Goal: Information Seeking & Learning: Check status

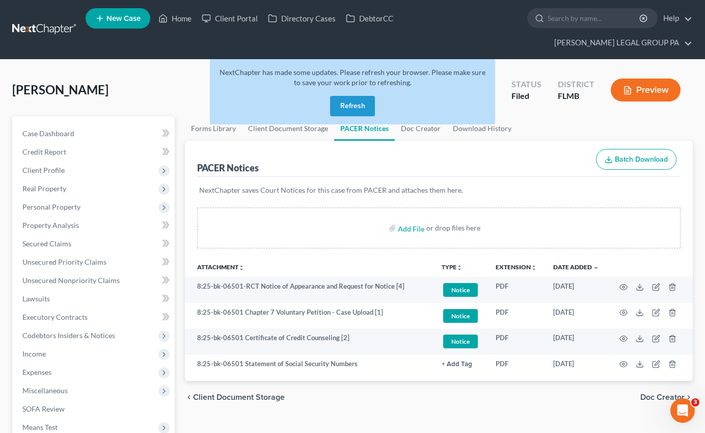
click at [352, 96] on button "Refresh" at bounding box center [352, 106] width 45 height 20
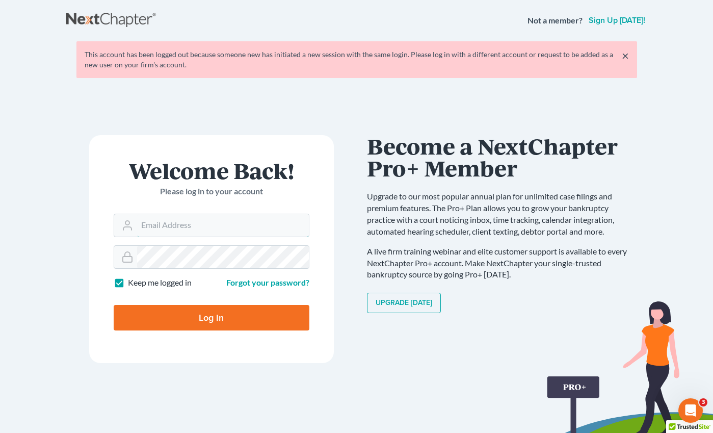
type input "[EMAIL_ADDRESS][DOMAIN_NAME]"
click at [194, 312] on input "Log In" at bounding box center [212, 317] width 196 height 25
type input "Thinking..."
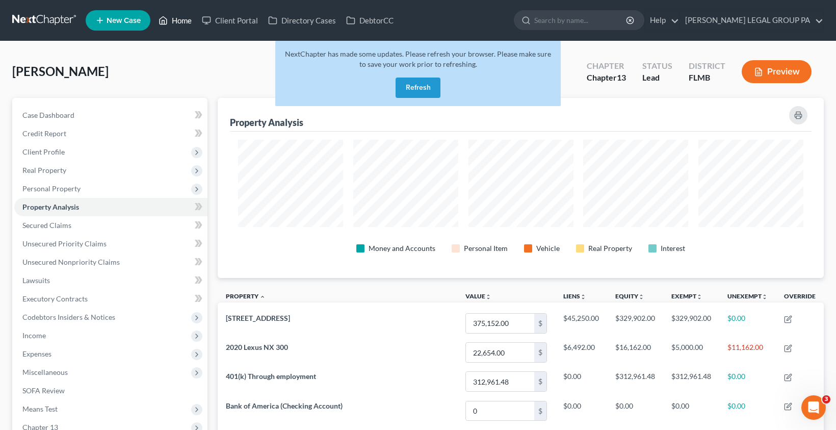
click at [177, 18] on link "Home" at bounding box center [174, 20] width 43 height 18
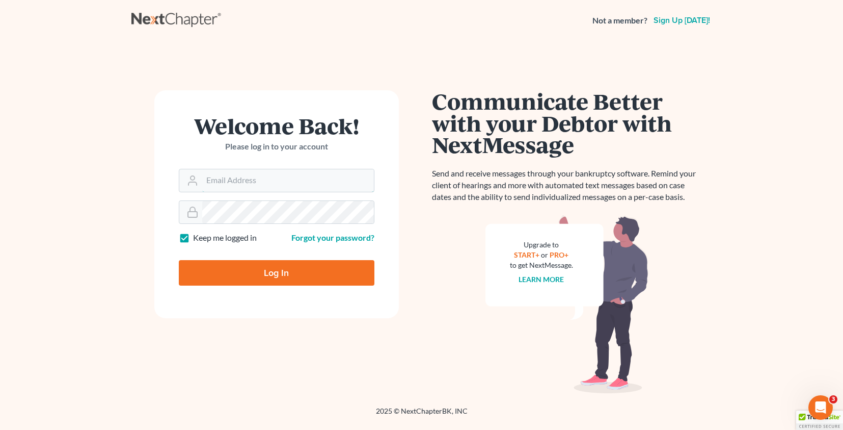
type input "[EMAIL_ADDRESS][DOMAIN_NAME]"
click at [269, 275] on input "Log In" at bounding box center [277, 272] width 196 height 25
type input "Thinking..."
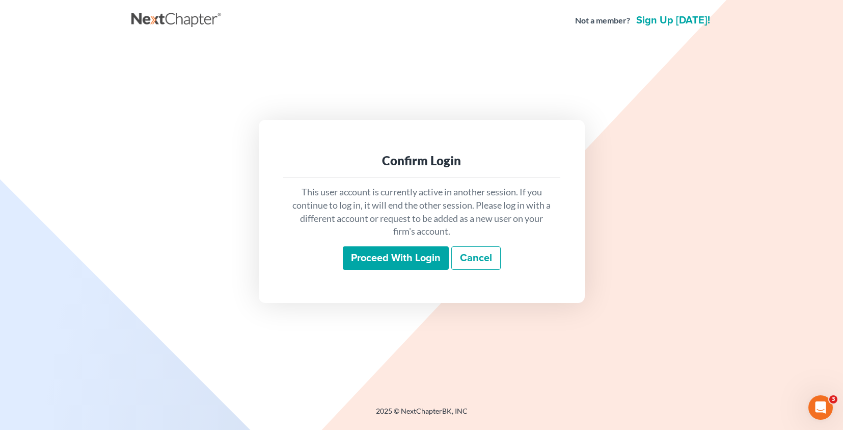
click at [397, 247] on input "Proceed with login" at bounding box center [396, 257] width 106 height 23
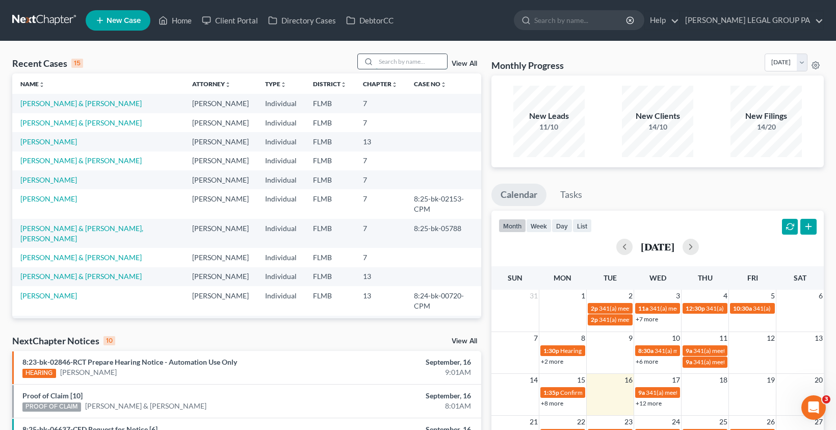
click at [402, 62] on input "search" at bounding box center [411, 61] width 71 height 15
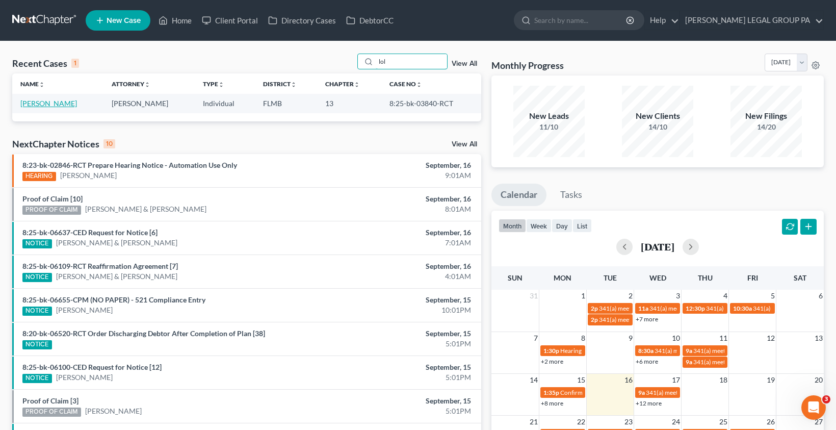
type input "lol"
click at [52, 103] on link "[PERSON_NAME]" at bounding box center [48, 103] width 57 height 9
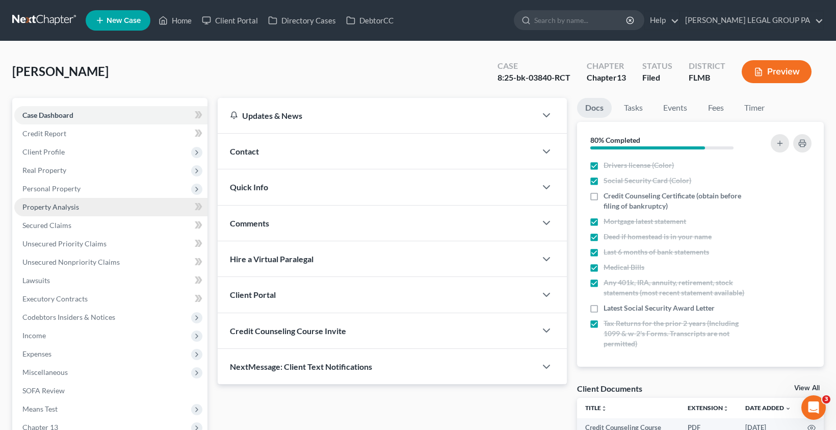
drag, startPoint x: 60, startPoint y: 202, endPoint x: 66, endPoint y: 204, distance: 6.0
click at [60, 202] on span "Property Analysis" at bounding box center [50, 206] width 57 height 9
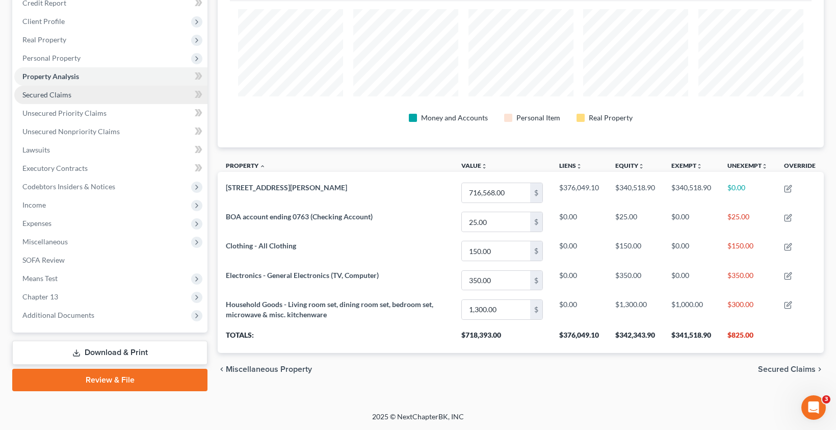
click at [49, 96] on span "Secured Claims" at bounding box center [46, 94] width 49 height 9
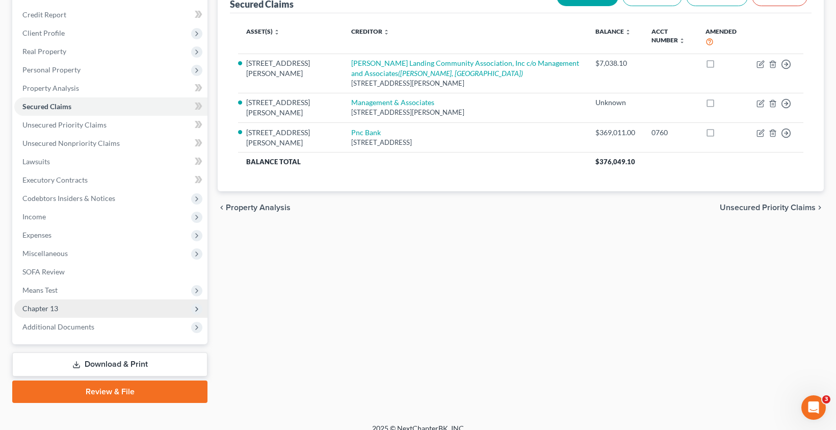
scroll to position [130, 0]
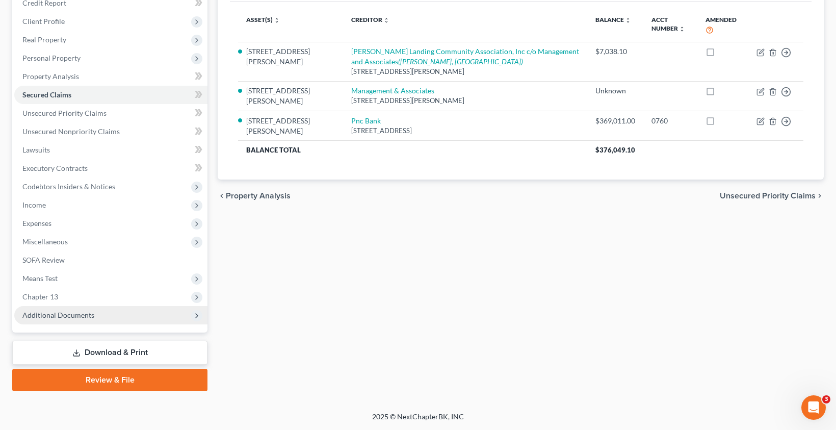
click at [61, 316] on span "Additional Documents" at bounding box center [58, 314] width 72 height 9
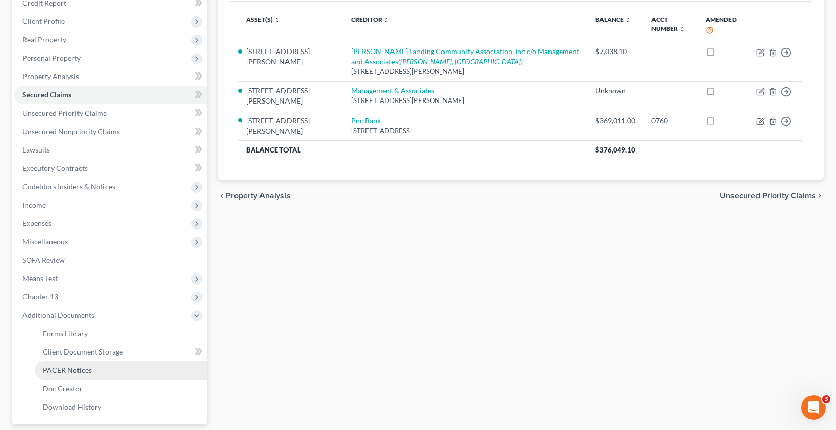
click at [76, 371] on span "PACER Notices" at bounding box center [67, 369] width 49 height 9
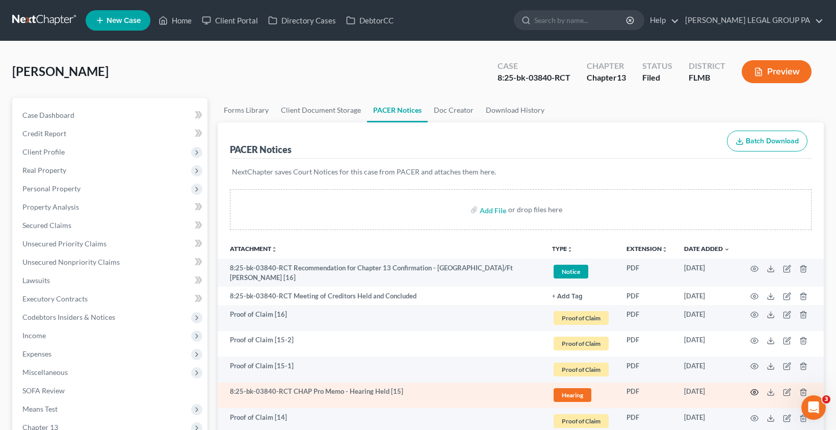
click at [753, 392] on icon "button" at bounding box center [755, 392] width 8 height 6
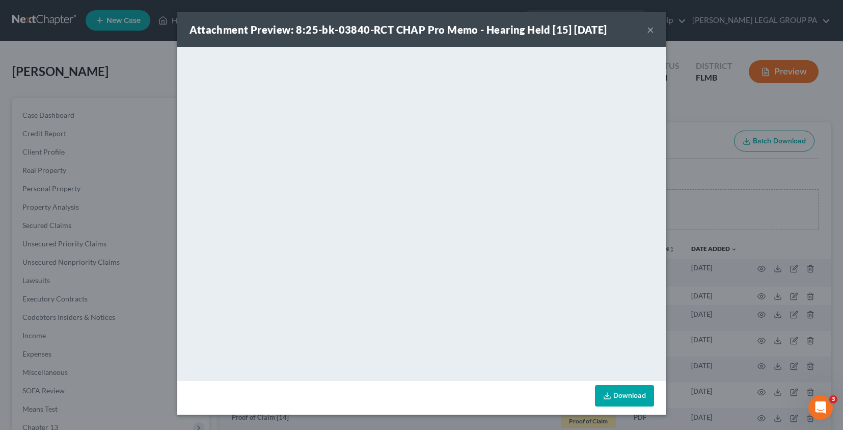
click at [650, 31] on button "×" at bounding box center [650, 29] width 7 height 12
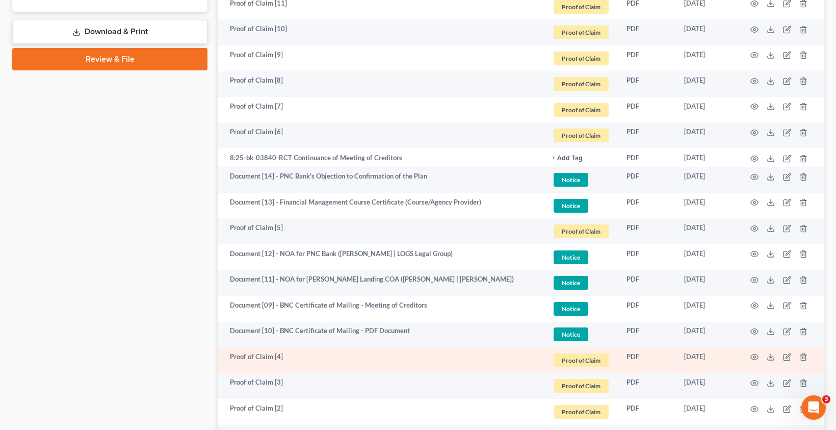
scroll to position [865, 0]
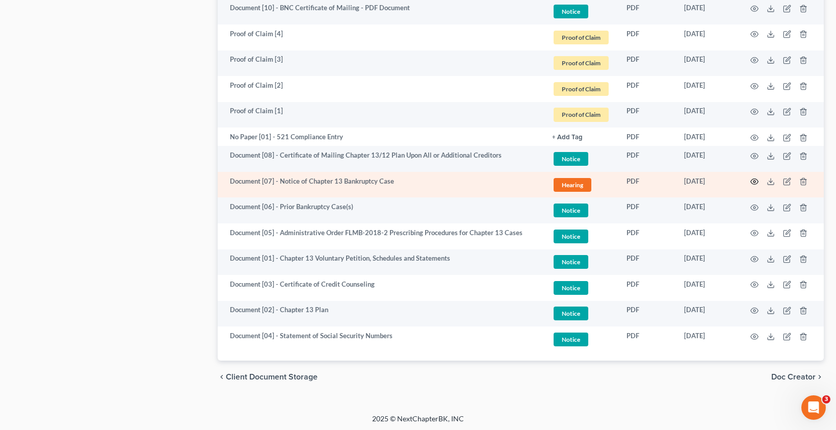
click at [752, 179] on icon "button" at bounding box center [755, 182] width 8 height 6
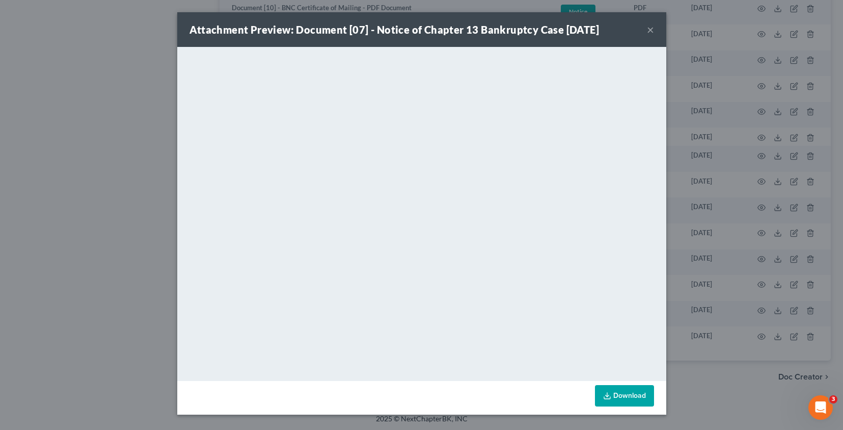
click at [647, 29] on button "×" at bounding box center [650, 29] width 7 height 12
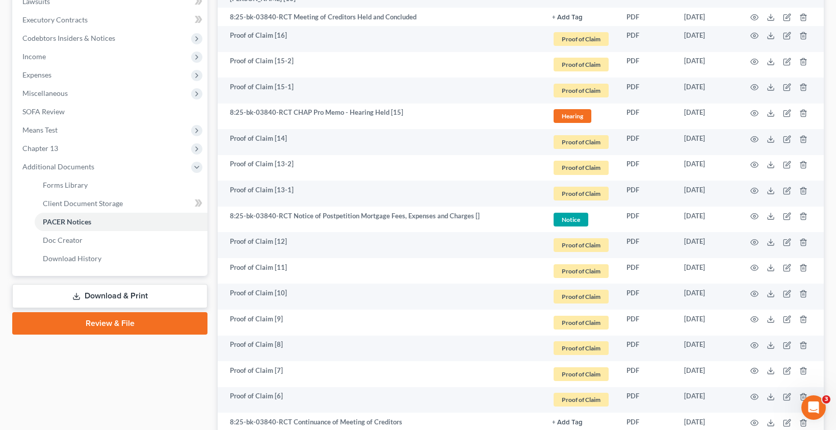
scroll to position [266, 0]
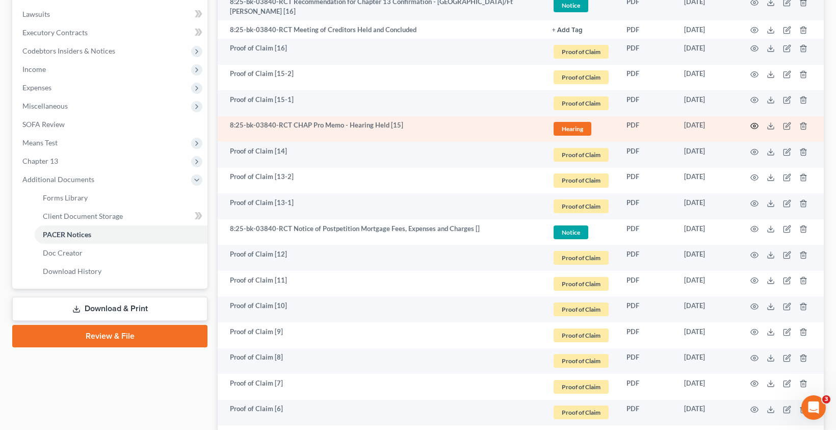
click at [754, 125] on icon "button" at bounding box center [754, 126] width 8 height 8
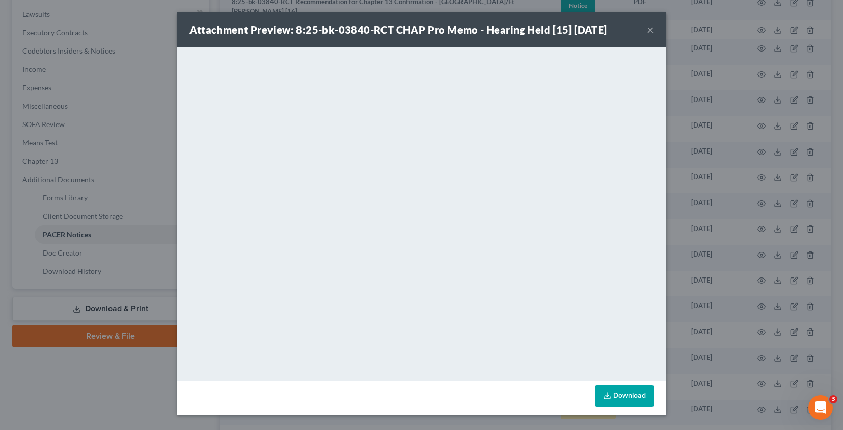
click at [650, 34] on button "×" at bounding box center [650, 29] width 7 height 12
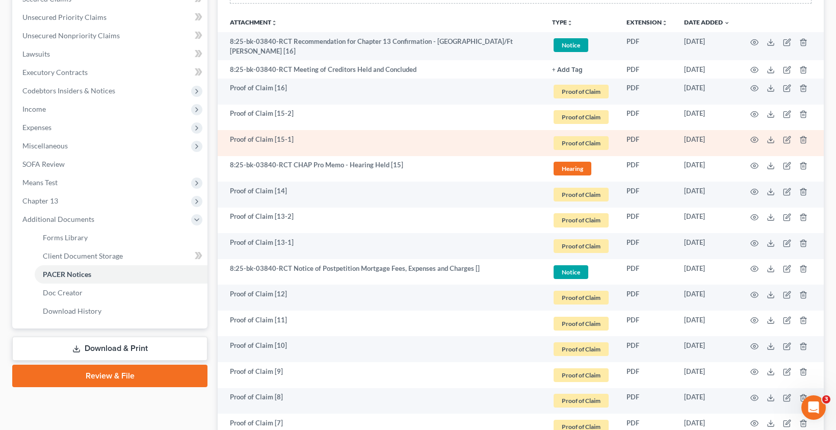
scroll to position [176, 0]
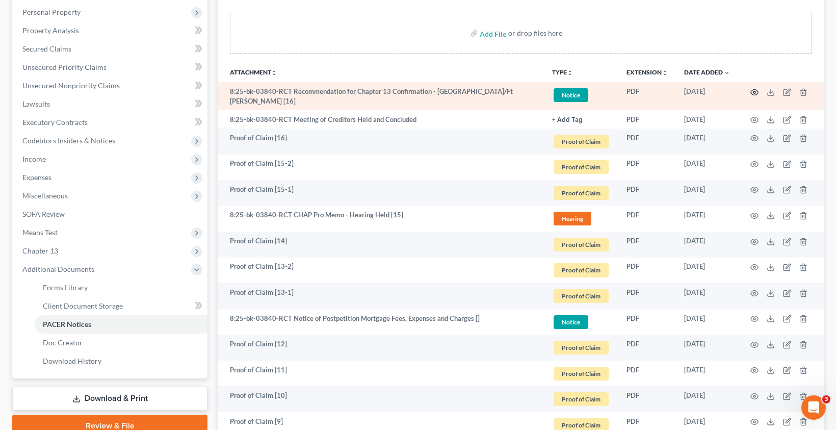
click at [753, 95] on icon "button" at bounding box center [755, 92] width 8 height 6
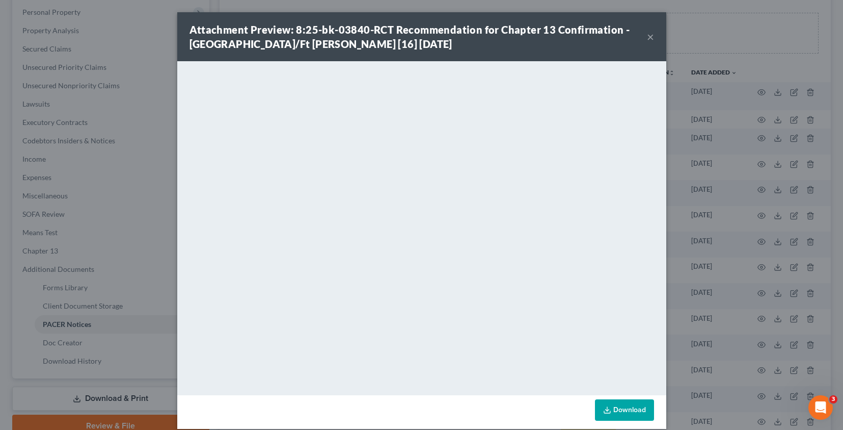
click at [649, 38] on div "Attachment Preview: 8:25-bk-03840-RCT Recommendation for Chapter 13 Confirmatio…" at bounding box center [421, 36] width 489 height 49
click at [648, 39] on button "×" at bounding box center [650, 37] width 7 height 12
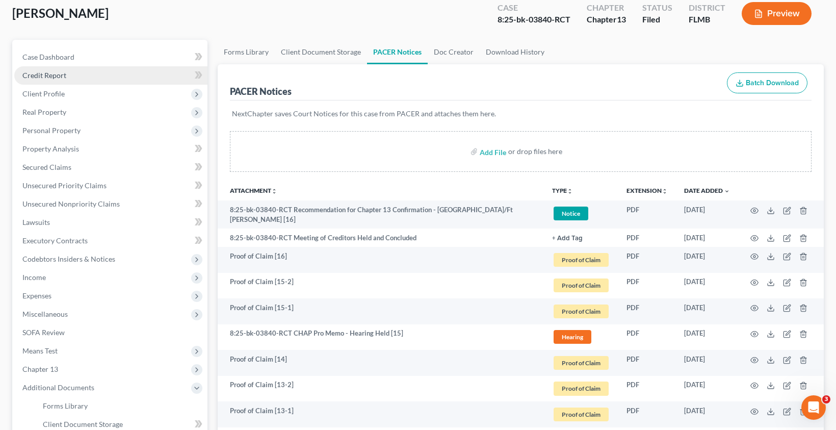
scroll to position [0, 0]
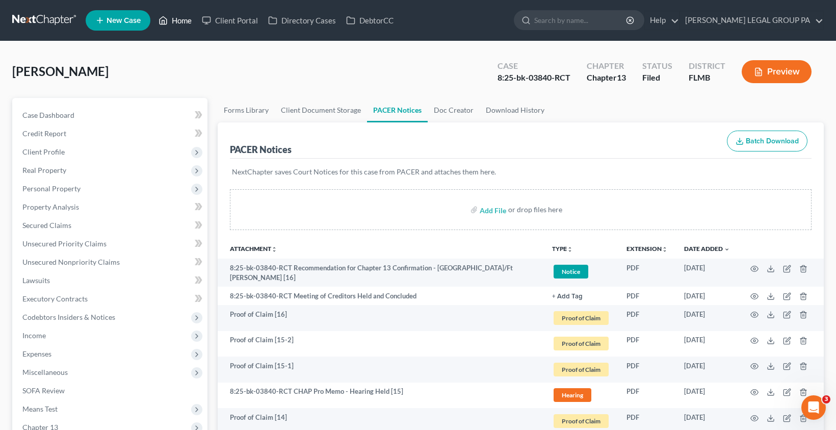
click at [168, 20] on icon at bounding box center [162, 20] width 9 height 12
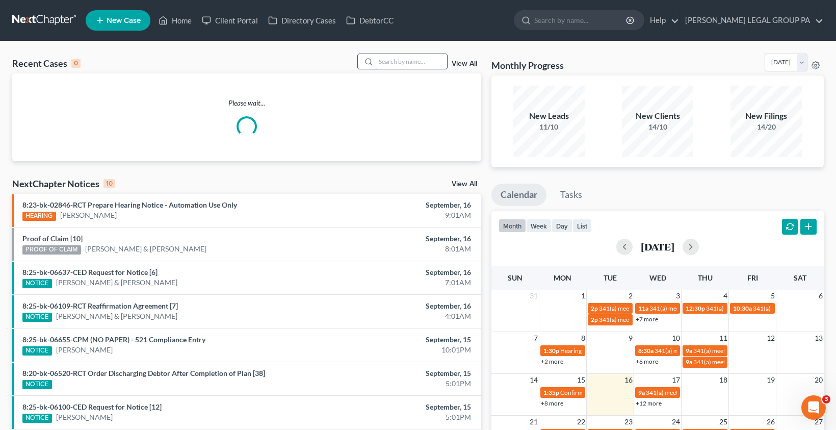
click at [411, 67] on input "search" at bounding box center [411, 61] width 71 height 15
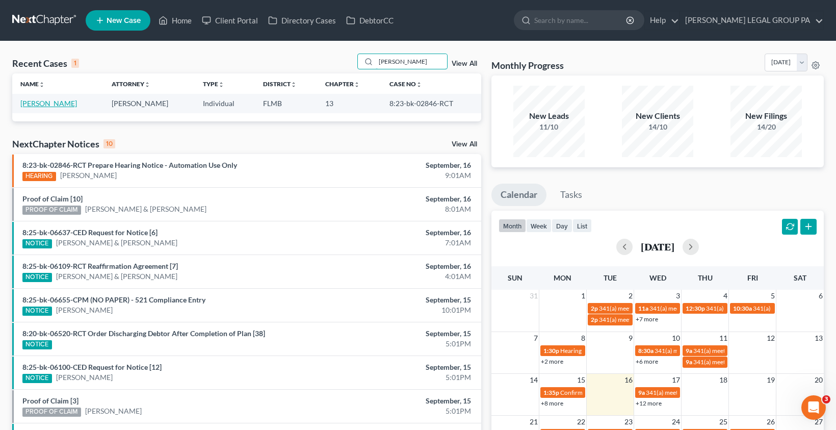
type input "[PERSON_NAME]"
click at [59, 105] on link "[PERSON_NAME]" at bounding box center [48, 103] width 57 height 9
click at [59, 106] on link "[PERSON_NAME]" at bounding box center [48, 103] width 57 height 9
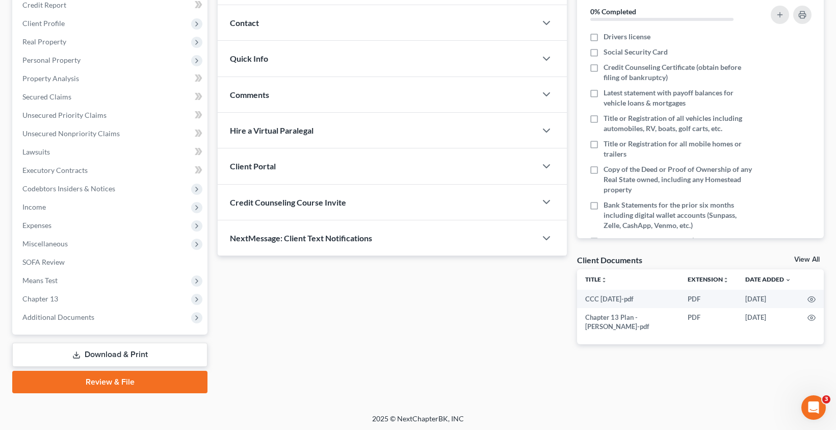
scroll to position [130, 0]
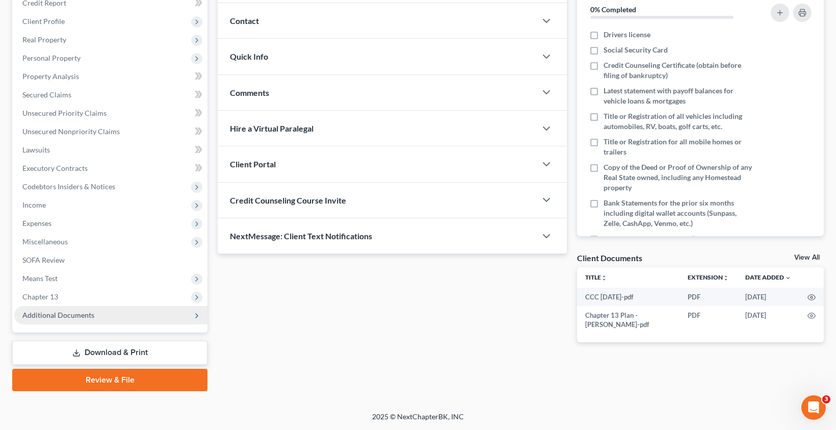
click at [69, 318] on span "Additional Documents" at bounding box center [58, 314] width 72 height 9
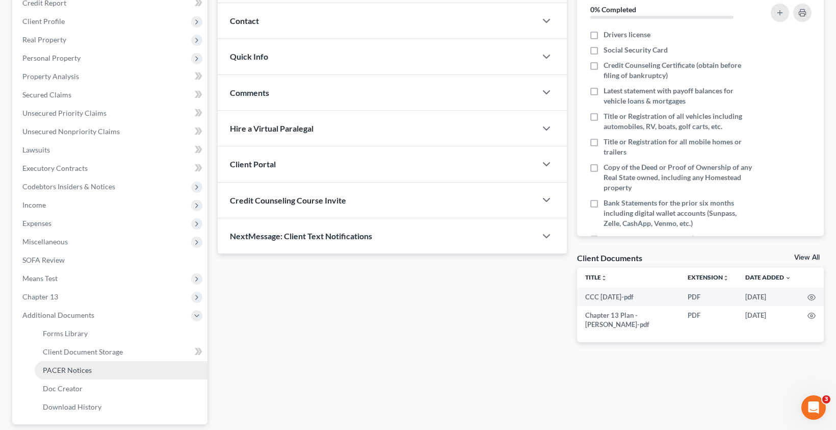
click at [72, 367] on span "PACER Notices" at bounding box center [67, 369] width 49 height 9
